Goal: Task Accomplishment & Management: Use online tool/utility

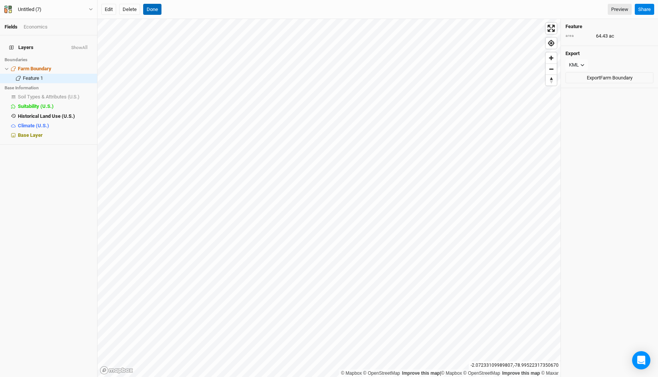
click at [156, 12] on button "Done" at bounding box center [152, 9] width 18 height 11
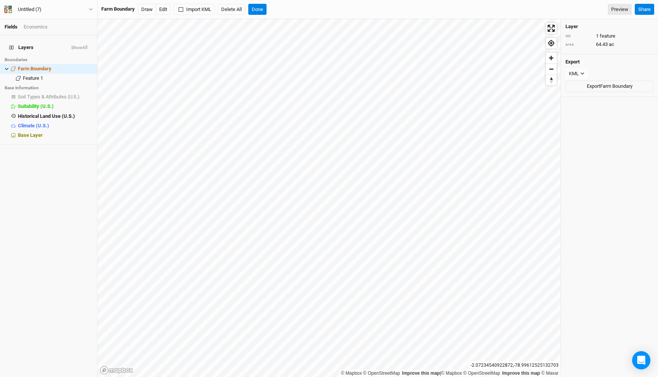
click at [45, 14] on div "Untitled (7) Back Project Settings User settings Imperial Metric Keyboard Short…" at bounding box center [48, 9] width 97 height 19
click at [45, 10] on div "Untitled (7)" at bounding box center [30, 10] width 36 height 8
click at [45, 19] on button "Back" at bounding box center [63, 21] width 60 height 10
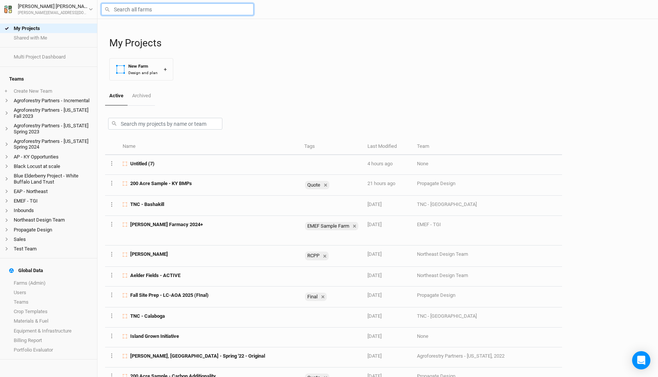
click at [147, 11] on input "text" at bounding box center [177, 9] width 152 height 12
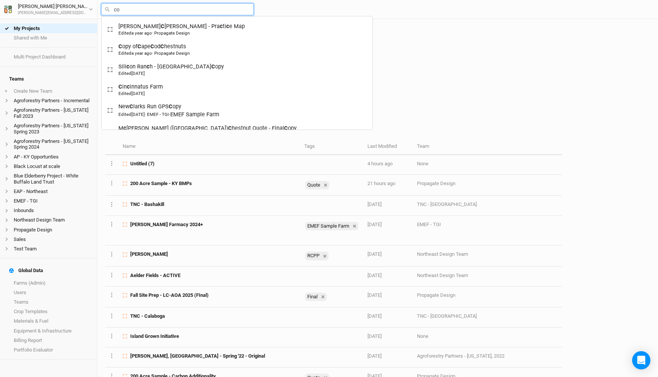
type input "cof"
type input "[PERSON_NAME]"
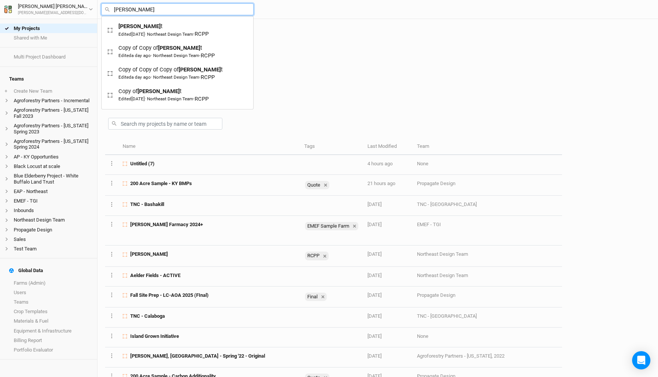
click at [124, 8] on input "[PERSON_NAME]" at bounding box center [177, 9] width 152 height 12
type input "[PERSON_NAME]"
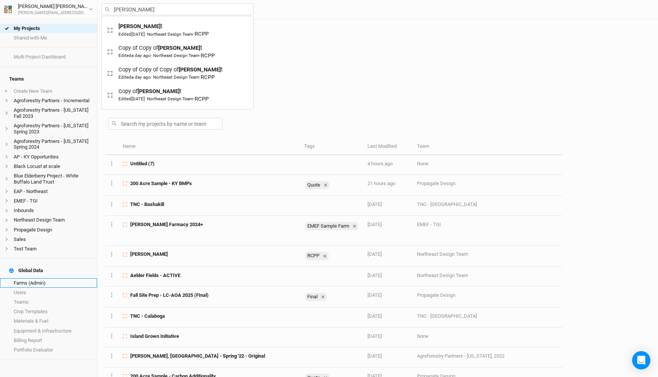
click at [49, 279] on link "Farms (Admin)" at bounding box center [48, 284] width 97 height 10
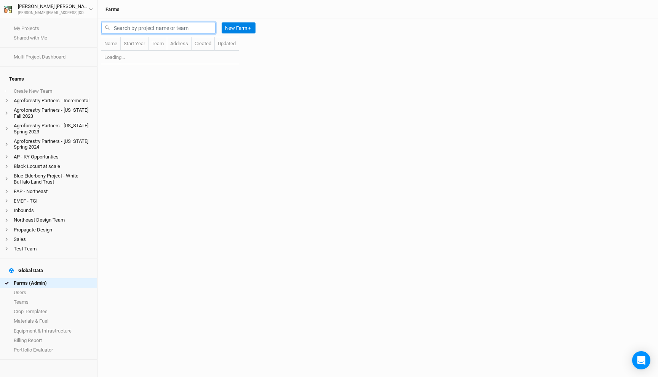
click at [143, 28] on input "text" at bounding box center [158, 28] width 114 height 12
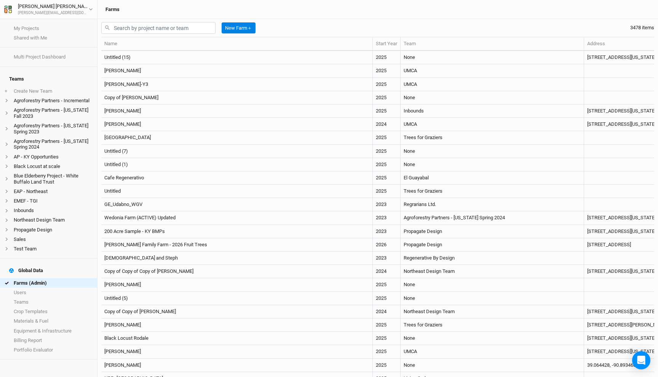
click at [301, 23] on div "New Farm ＋ 3478 items" at bounding box center [377, 28] width 553 height 18
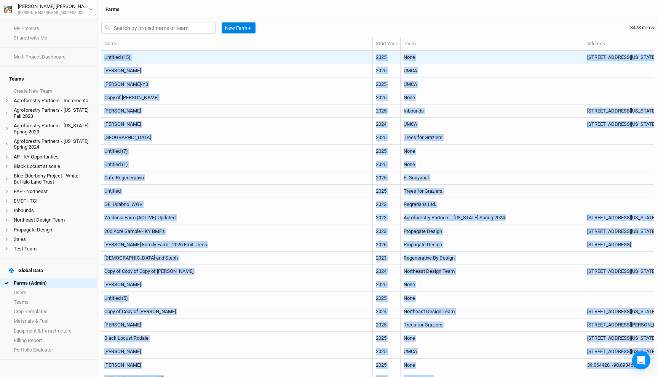
drag, startPoint x: 646, startPoint y: 275, endPoint x: 103, endPoint y: 59, distance: 584.2
copy tbody "Untitled (15) 2025 None [STREET_ADDRESS][US_STATE] 2 hours ago an hour ago [PER…"
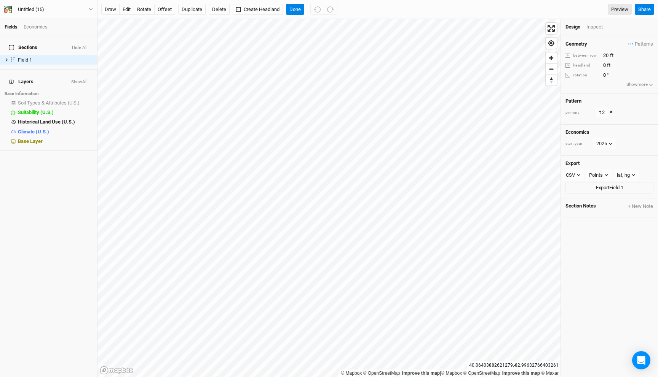
click at [297, 3] on div "draw edit rotate offset Duplicate Delete Create Headland Done Preview Share" at bounding box center [377, 9] width 560 height 19
click at [297, 5] on button "Done" at bounding box center [295, 9] width 18 height 11
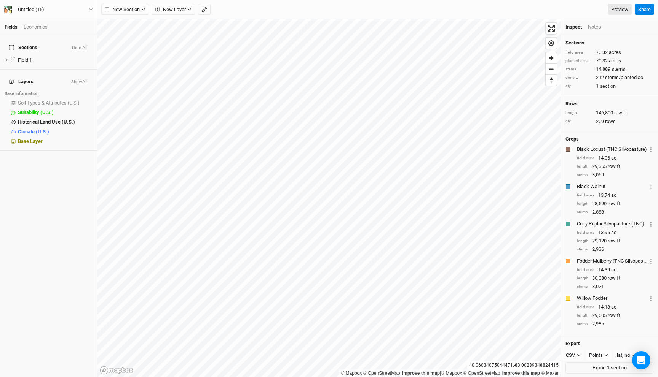
click at [43, 24] on div "Economics" at bounding box center [36, 27] width 24 height 7
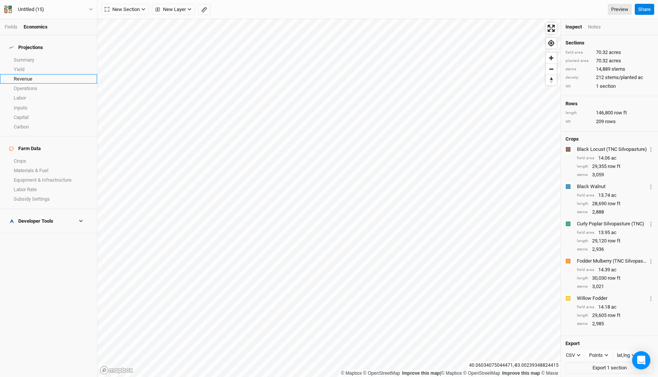
click at [37, 76] on link "Revenue" at bounding box center [48, 79] width 97 height 10
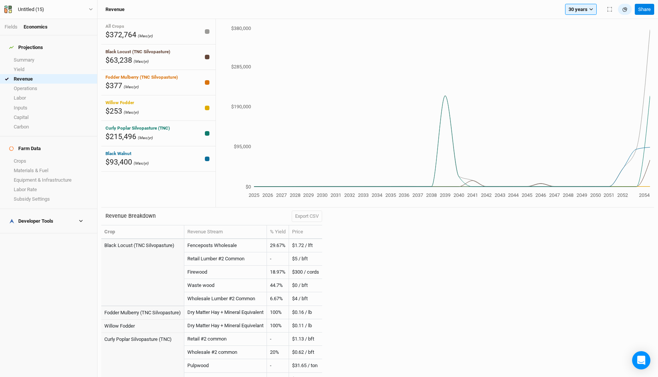
click at [11, 23] on div "Fields Economics" at bounding box center [48, 27] width 97 height 16
click at [11, 27] on link "Fields" at bounding box center [11, 27] width 13 height 6
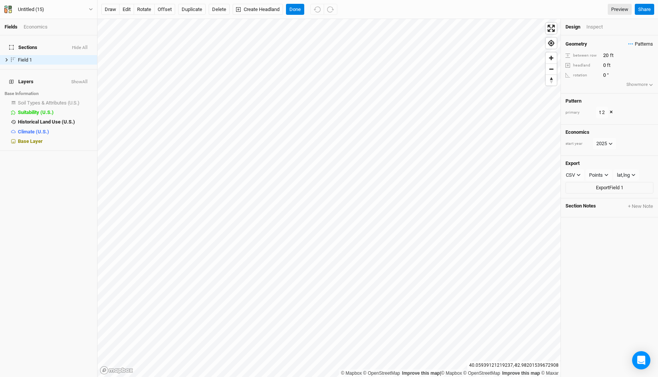
click at [635, 41] on span "Patterns" at bounding box center [640, 44] width 25 height 8
click at [645, 81] on button "view" at bounding box center [644, 82] width 21 height 12
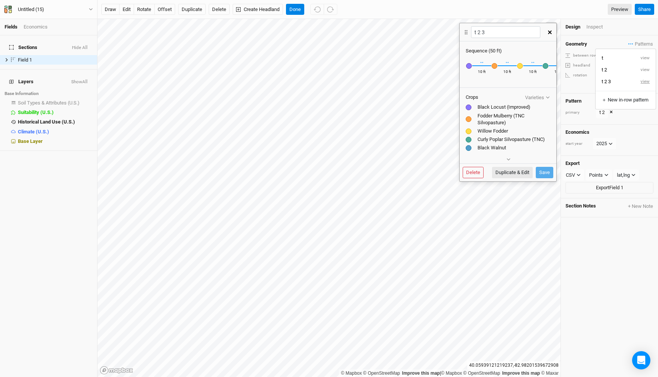
scroll to position [0, 43]
click at [551, 33] on icon "button" at bounding box center [550, 32] width 4 height 4
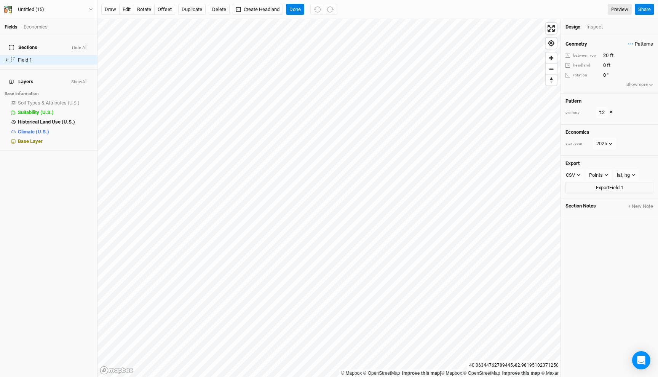
click at [631, 43] on icon "button" at bounding box center [630, 43] width 5 height 1
click at [648, 67] on button "view" at bounding box center [644, 70] width 21 height 12
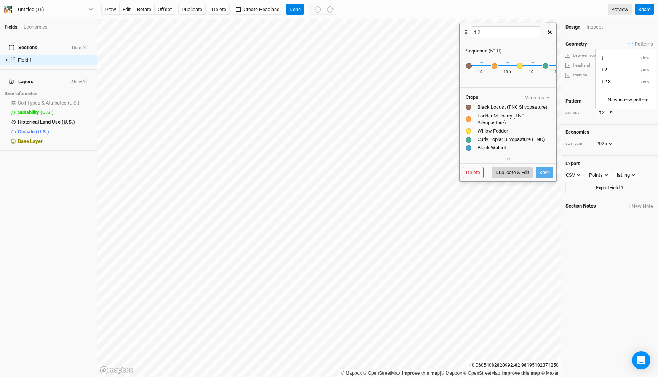
click at [514, 169] on button "Duplicate & Edit" at bounding box center [512, 172] width 41 height 11
type input "t 2 4"
click at [467, 66] on div "button" at bounding box center [469, 66] width 6 height 6
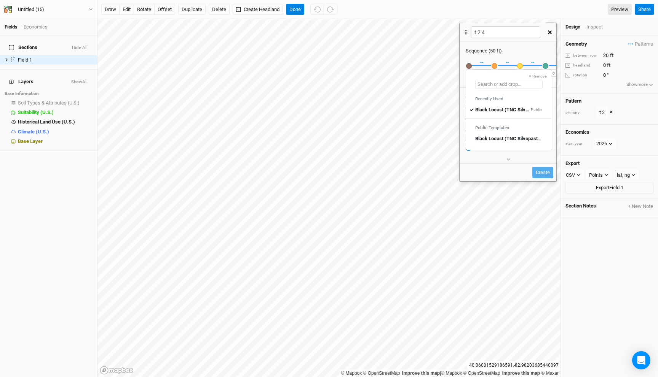
click at [492, 87] on input "text" at bounding box center [508, 84] width 67 height 9
type input "Black Locust (TNC Silvopasture)"
click at [481, 35] on input "t 2 4" at bounding box center [505, 32] width 69 height 12
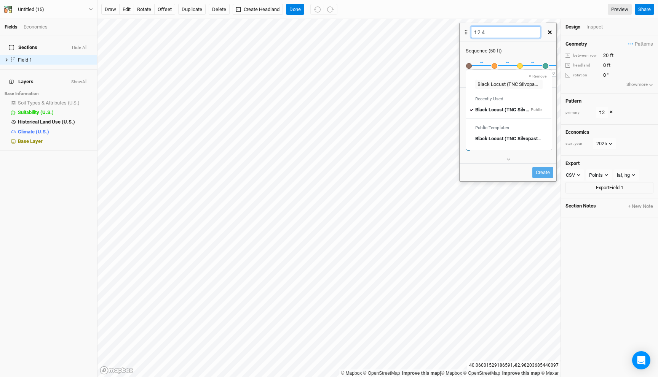
click at [481, 35] on input "t 2 4" at bounding box center [505, 32] width 69 height 12
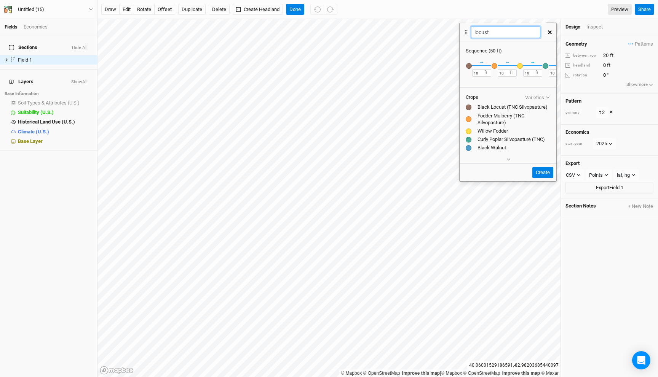
click at [483, 31] on input "locust" at bounding box center [505, 32] width 69 height 12
type input "locust"
click at [468, 64] on div "button" at bounding box center [469, 66] width 6 height 6
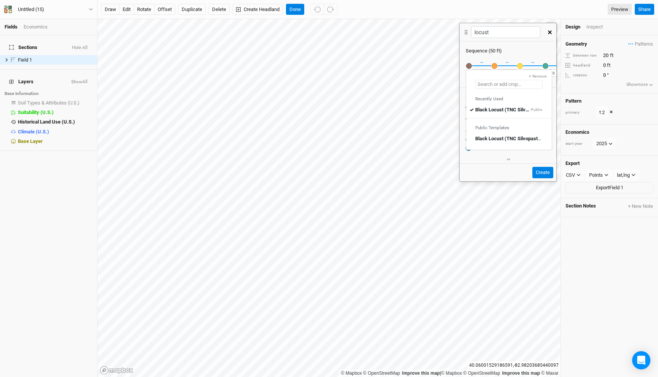
click at [487, 87] on input "text" at bounding box center [508, 84] width 67 height 9
type input "Improve"
click at [508, 109] on mark "Improve" at bounding box center [515, 110] width 18 height 6
click at [543, 172] on button "Create" at bounding box center [542, 172] width 21 height 11
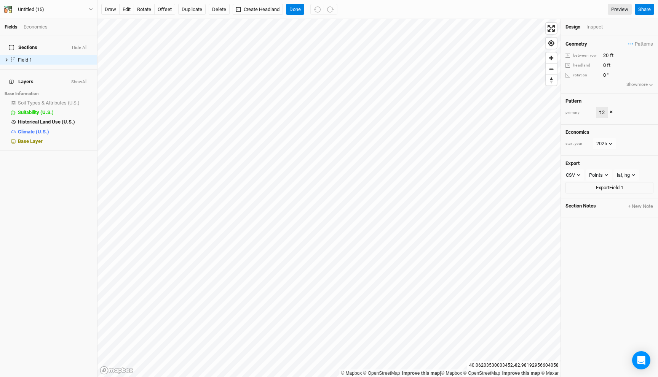
click at [600, 113] on div "t 2" at bounding box center [601, 113] width 5 height 8
click at [612, 165] on button "locust" at bounding box center [614, 164] width 39 height 12
click at [293, 10] on button "Done" at bounding box center [295, 9] width 18 height 11
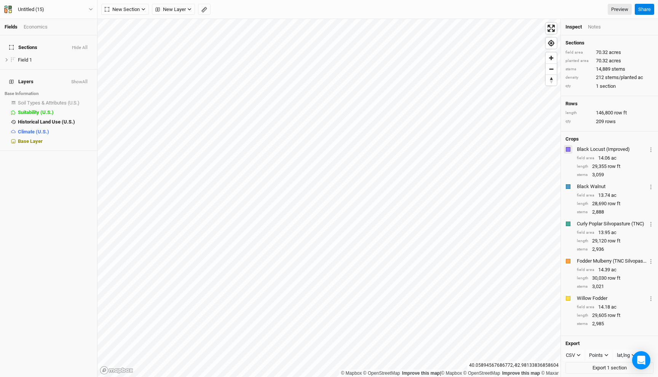
click at [564, 148] on button "button" at bounding box center [568, 149] width 8 height 8
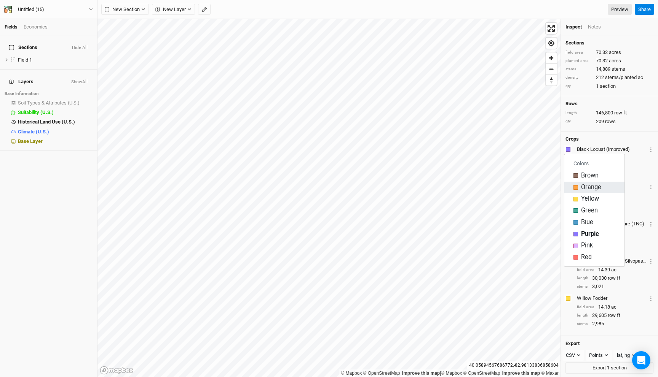
click at [576, 186] on div "button" at bounding box center [575, 187] width 5 height 5
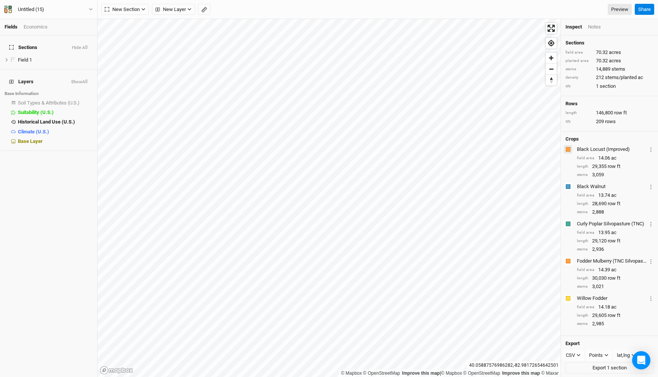
click at [568, 149] on div "button" at bounding box center [567, 149] width 5 height 5
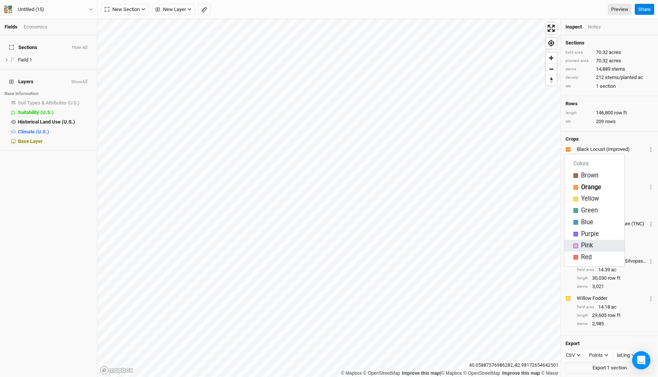
click at [574, 244] on div "button" at bounding box center [575, 246] width 5 height 5
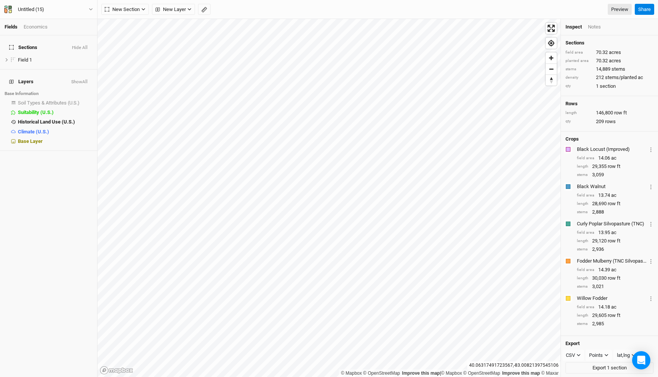
click at [37, 28] on div "Economics" at bounding box center [36, 27] width 24 height 7
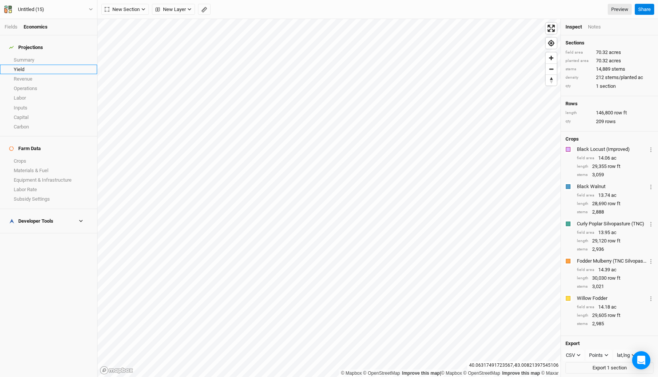
click at [35, 65] on link "Yield" at bounding box center [48, 70] width 97 height 10
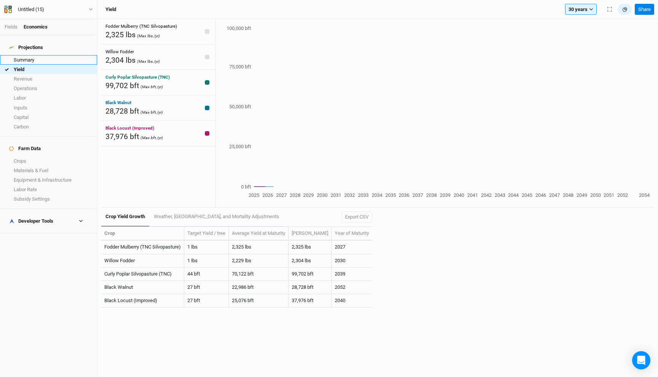
click at [35, 55] on link "Summary" at bounding box center [48, 60] width 97 height 10
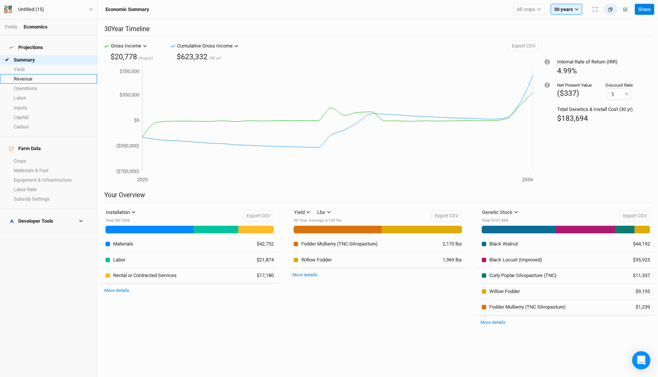
click at [32, 74] on link "Revenue" at bounding box center [48, 79] width 97 height 10
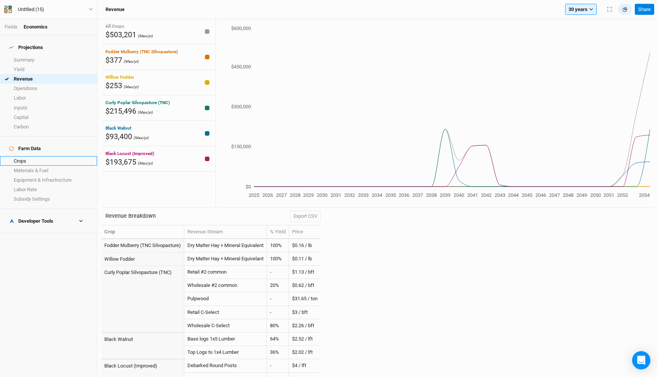
click at [43, 156] on link "Crops" at bounding box center [48, 161] width 97 height 10
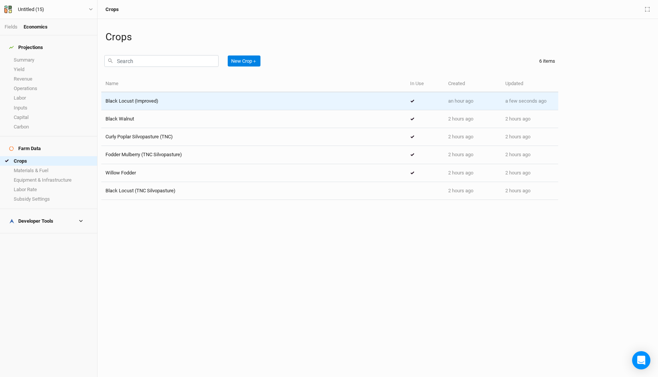
click at [155, 105] on td "Black Locust (Improved)" at bounding box center [253, 101] width 304 height 18
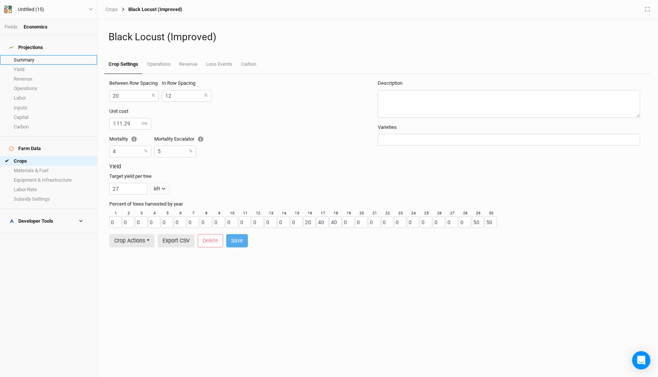
click at [35, 55] on link "Summary" at bounding box center [48, 60] width 97 height 10
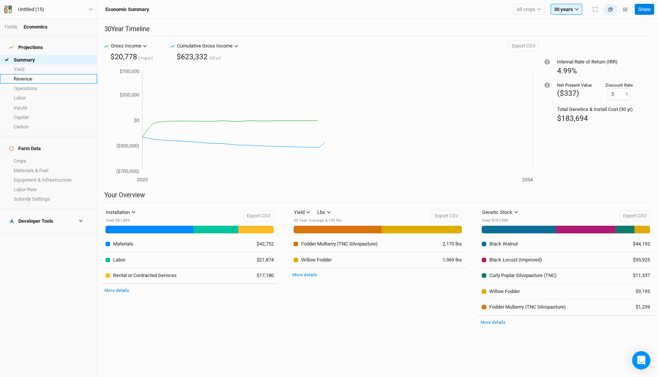
click at [27, 74] on link "Revenue" at bounding box center [48, 79] width 97 height 10
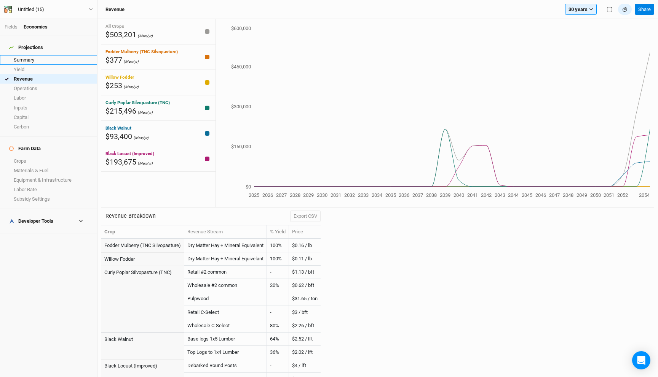
click at [41, 56] on link "Summary" at bounding box center [48, 60] width 97 height 10
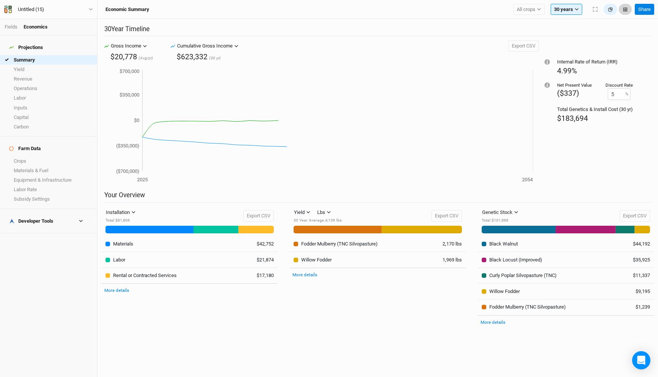
click at [625, 7] on button "button" at bounding box center [624, 9] width 13 height 11
click at [612, 7] on icon "button" at bounding box center [610, 9] width 5 height 5
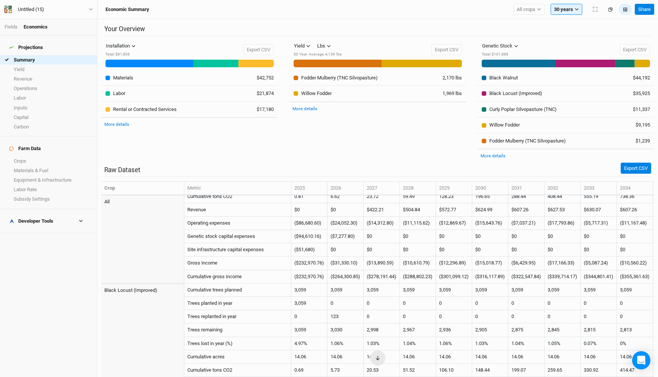
scroll to position [87, 0]
